Goal: Information Seeking & Learning: Learn about a topic

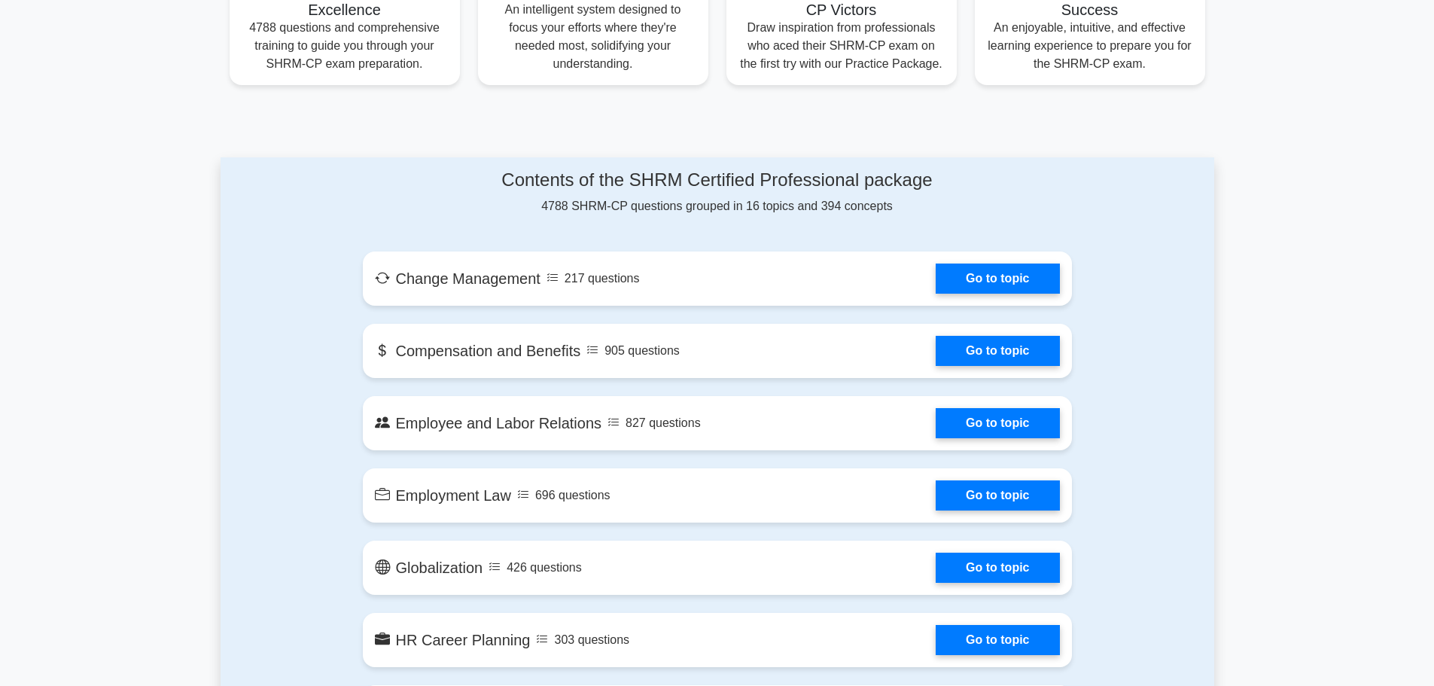
scroll to position [677, 0]
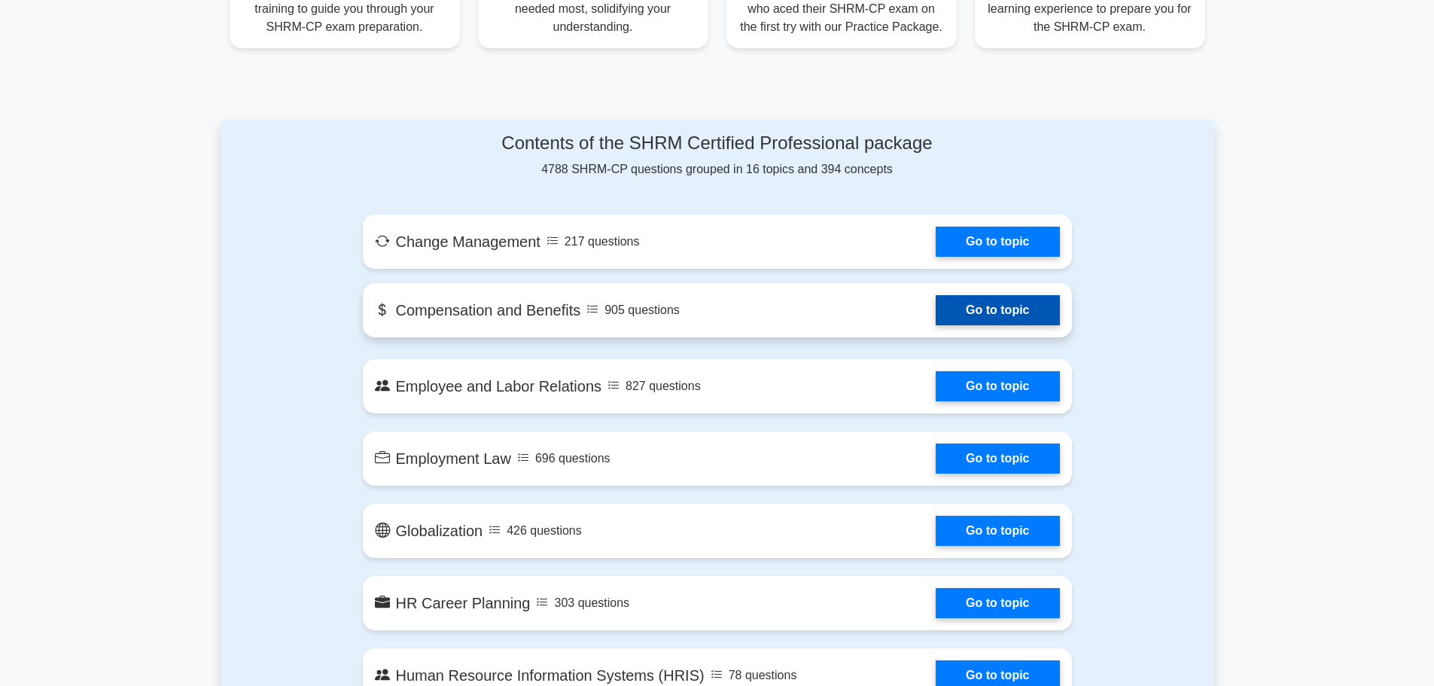
click at [1017, 312] on link "Go to topic" at bounding box center [996, 310] width 123 height 30
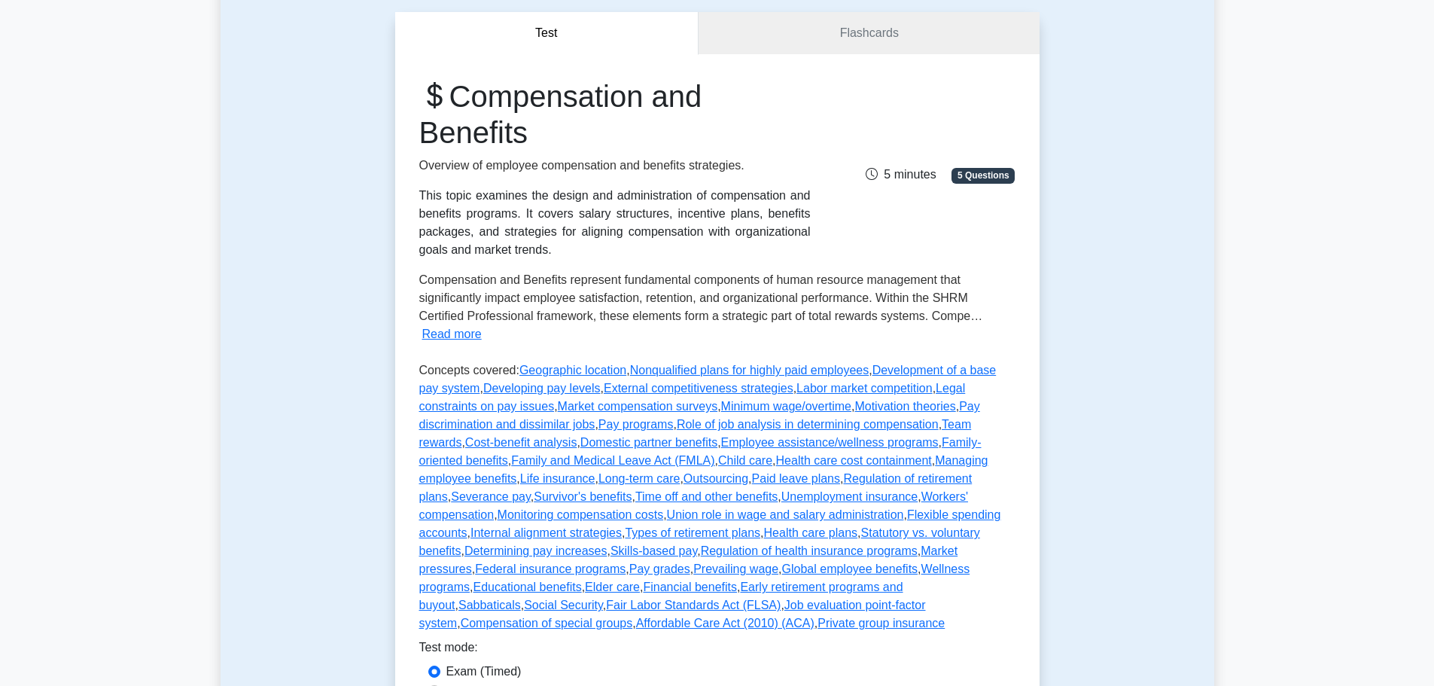
scroll to position [452, 0]
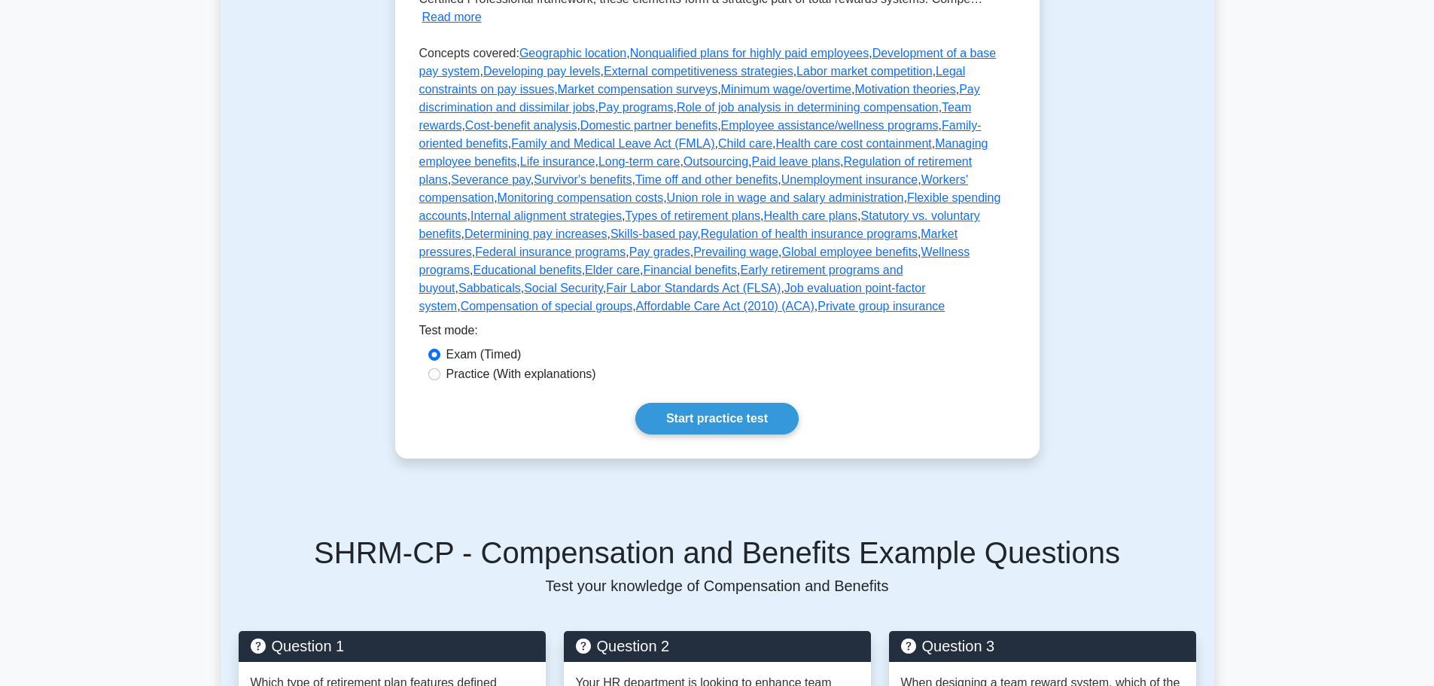
click at [440, 365] on div "Practice (With explanations)" at bounding box center [717, 374] width 578 height 18
click at [436, 368] on input "Practice (With explanations)" at bounding box center [434, 374] width 12 height 12
radio input "true"
click at [665, 403] on link "Start practice test" at bounding box center [716, 419] width 163 height 32
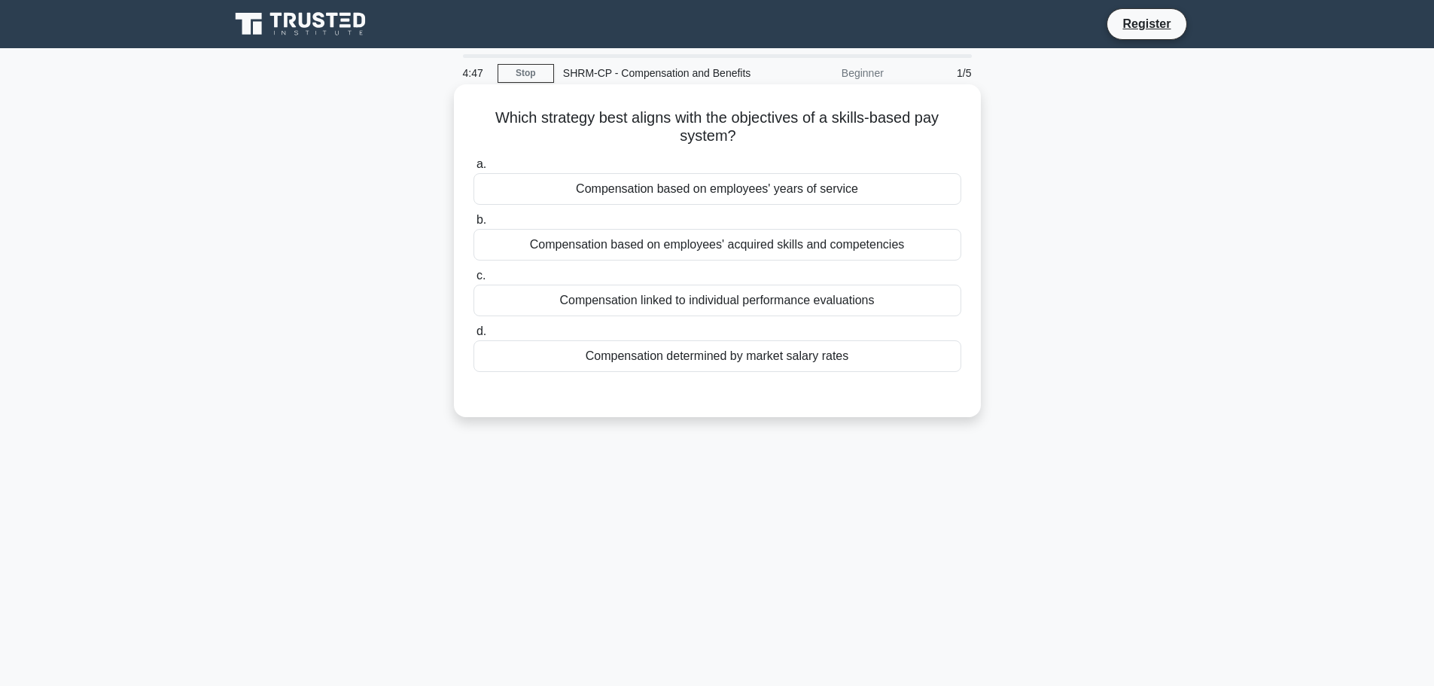
click at [879, 246] on div "Compensation based on employees' acquired skills and competencies" at bounding box center [717, 245] width 488 height 32
click at [473, 225] on input "b. Compensation based on employees' acquired skills and competencies" at bounding box center [473, 220] width 0 height 10
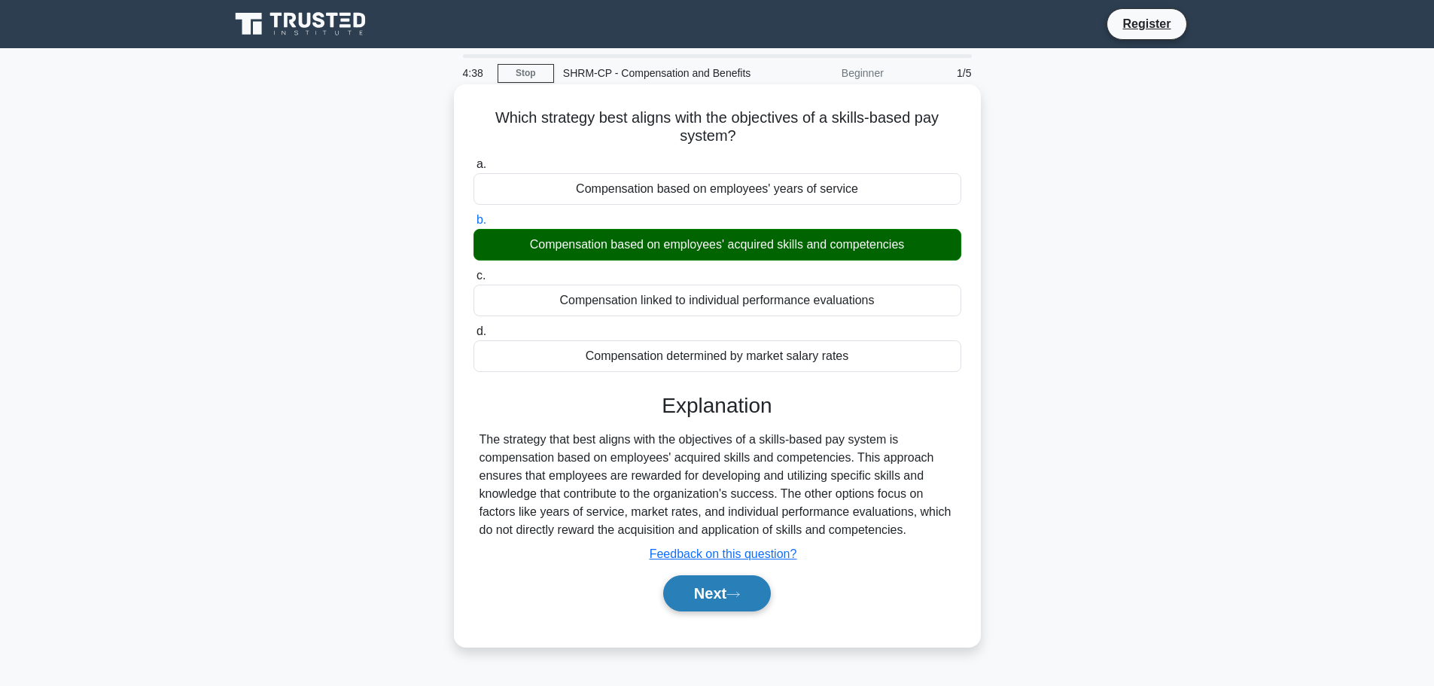
click at [711, 594] on button "Next" at bounding box center [717, 593] width 108 height 36
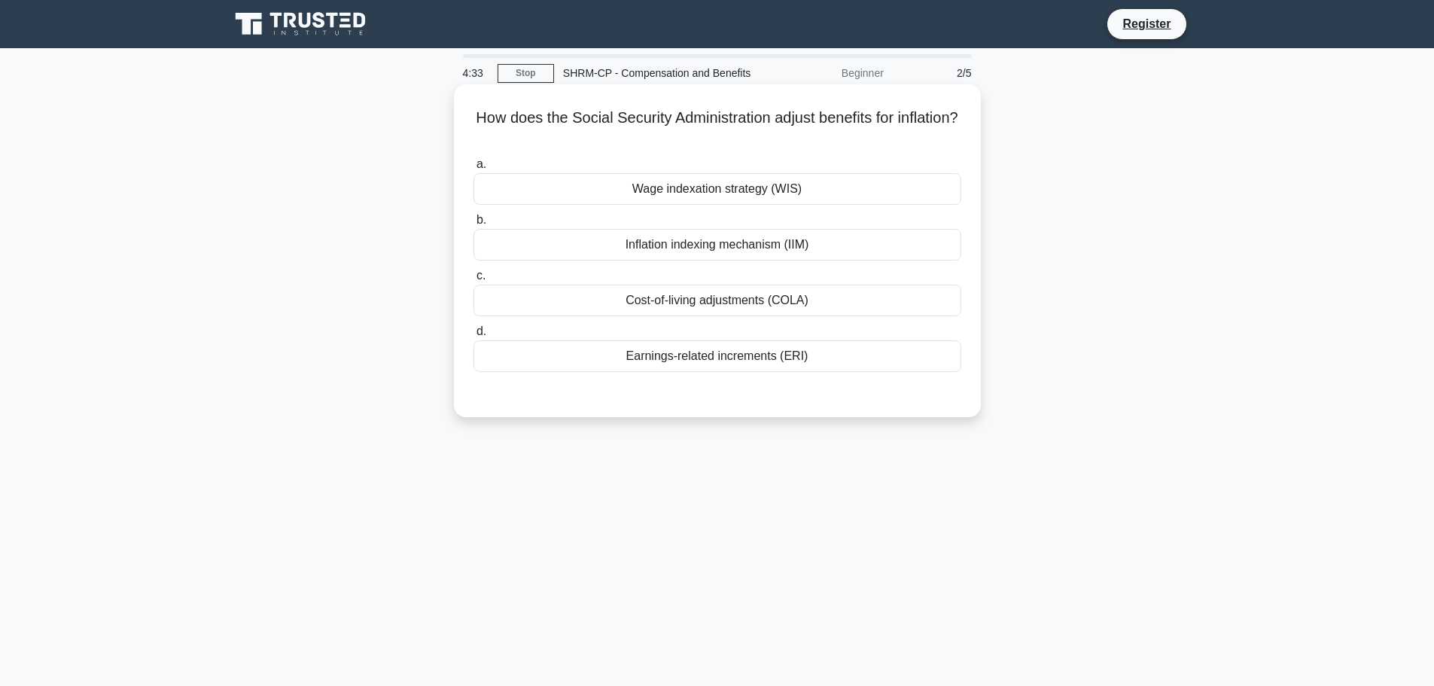
click at [868, 300] on div "Cost-of-living adjustments (COLA)" at bounding box center [717, 300] width 488 height 32
click at [473, 281] on input "c. Cost-of-living adjustments (COLA)" at bounding box center [473, 276] width 0 height 10
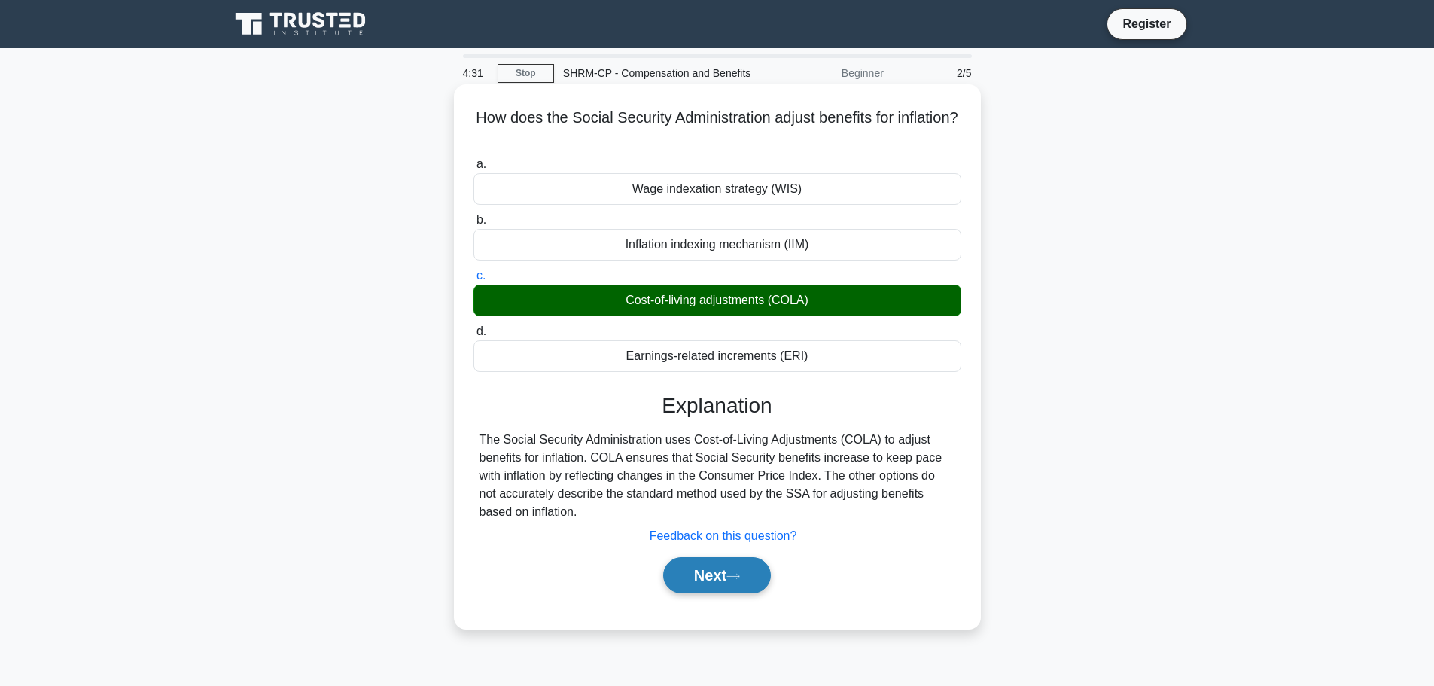
click at [726, 576] on button "Next" at bounding box center [717, 575] width 108 height 36
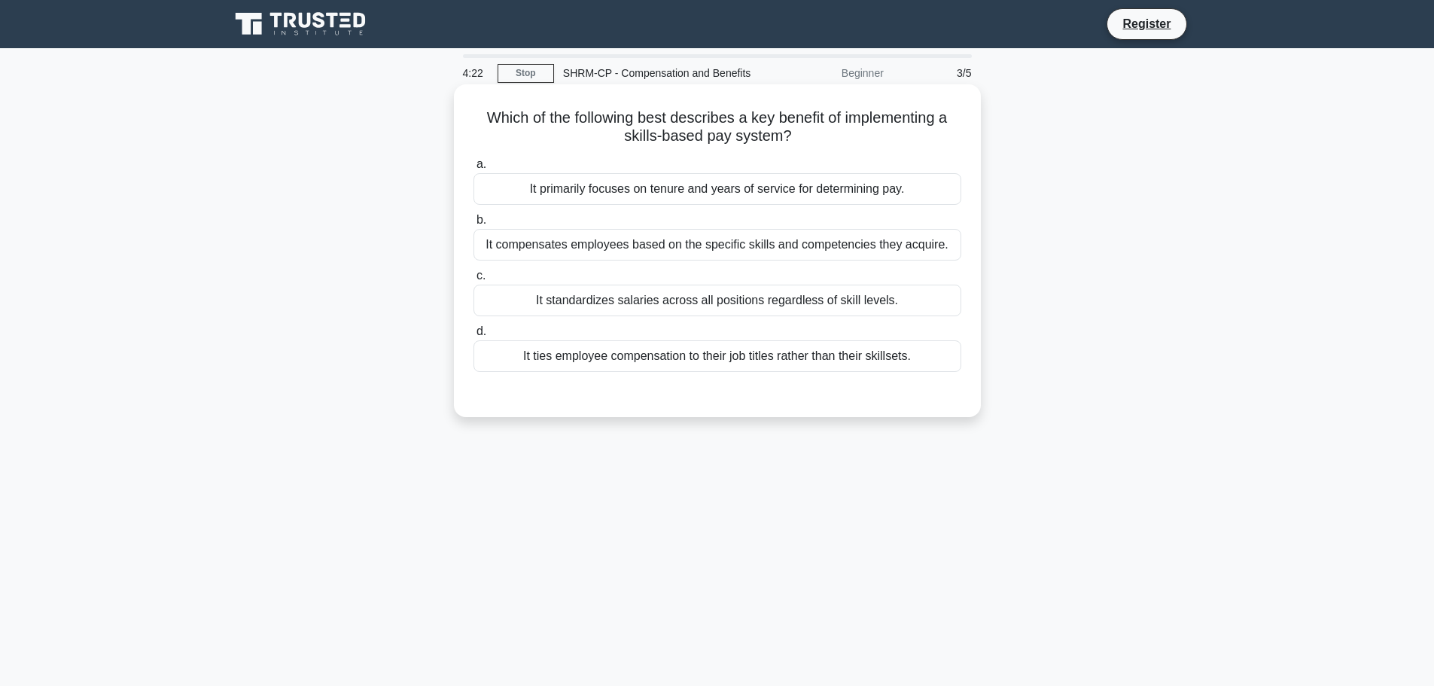
click at [897, 244] on div "It compensates employees based on the specific skills and competencies they acq…" at bounding box center [717, 245] width 488 height 32
click at [473, 225] on input "b. It compensates employees based on the specific skills and competencies they …" at bounding box center [473, 220] width 0 height 10
